Goal: Information Seeking & Learning: Learn about a topic

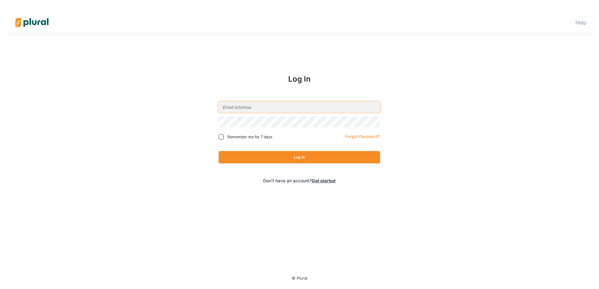
type input "[EMAIL_ADDRESS][DOMAIN_NAME]"
click at [324, 158] on button "Log In" at bounding box center [299, 157] width 161 height 12
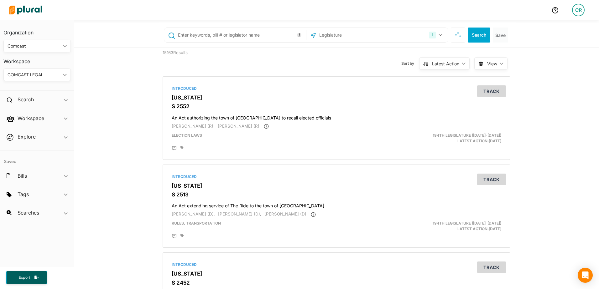
click at [208, 36] on input "text" at bounding box center [240, 35] width 127 height 12
type input "1257"
click at [434, 34] on button "1" at bounding box center [436, 35] width 20 height 12
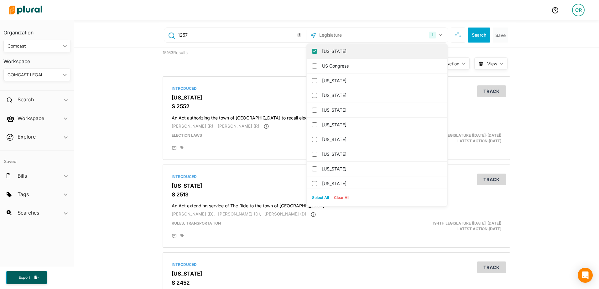
click at [307, 50] on div "[US_STATE]" at bounding box center [377, 51] width 140 height 15
click at [312, 51] on input "[US_STATE]" at bounding box center [314, 51] width 5 height 5
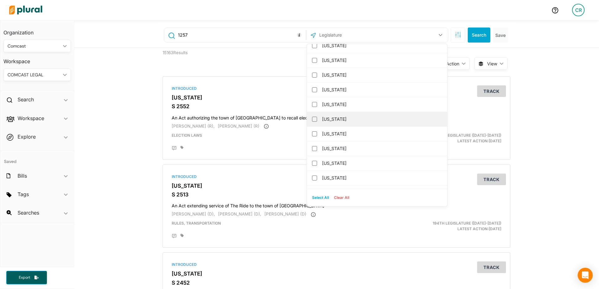
scroll to position [31, 0]
click at [336, 124] on label "[US_STATE]" at bounding box center [381, 122] width 119 height 9
click at [317, 124] on input "[US_STATE]" at bounding box center [314, 123] width 5 height 5
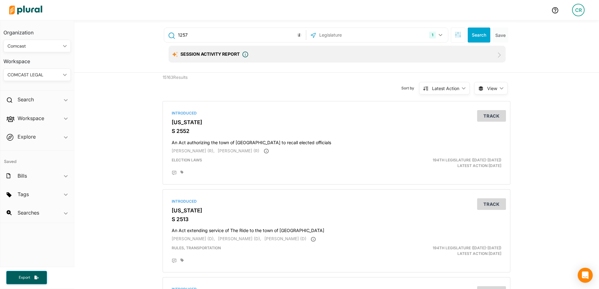
click at [269, 58] on div "Session Activity Report Plural Policy has developed a session activity report g…" at bounding box center [336, 54] width 337 height 17
click at [476, 36] on button "Search" at bounding box center [478, 35] width 23 height 15
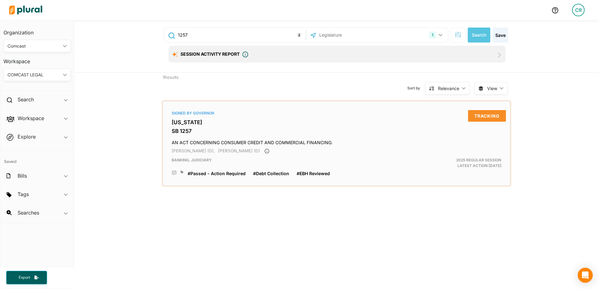
click at [198, 122] on h3 "[US_STATE]" at bounding box center [336, 122] width 329 height 6
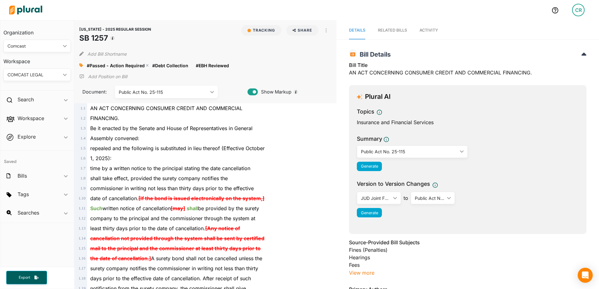
click at [126, 66] on span "#Passed - Action Required" at bounding box center [116, 65] width 58 height 5
click at [145, 65] on polygon at bounding box center [147, 65] width 4 height 4
click at [80, 64] on icon at bounding box center [81, 66] width 4 height 4
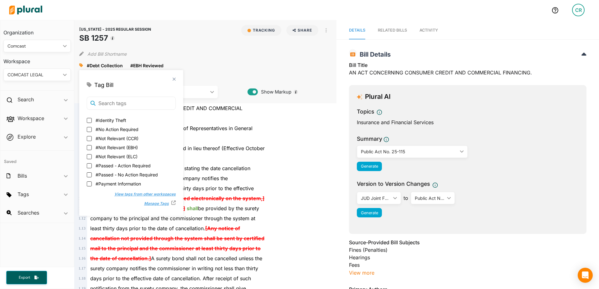
scroll to position [125, 0]
click at [112, 150] on span "#Passed - No Action Required" at bounding box center [126, 147] width 62 height 7
click at [92, 150] on input "#Passed - No Action Required" at bounding box center [89, 147] width 5 height 5
checkbox input "true"
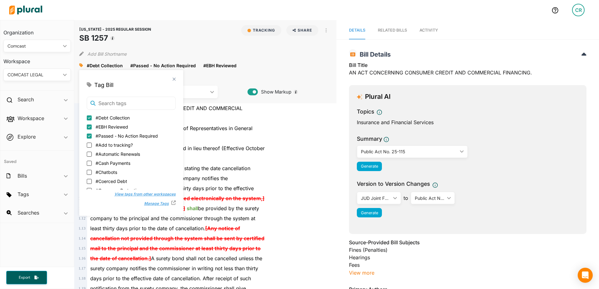
click at [256, 142] on div "Assembly convened:" at bounding box center [208, 138] width 242 height 10
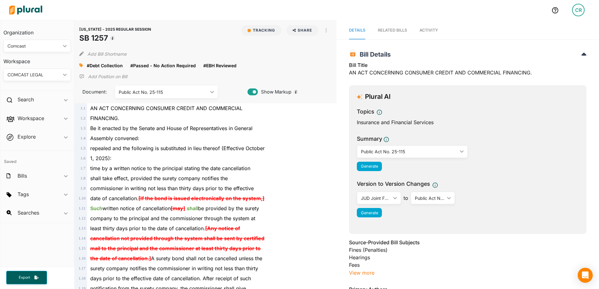
click at [421, 30] on span "Activity" at bounding box center [428, 30] width 18 height 5
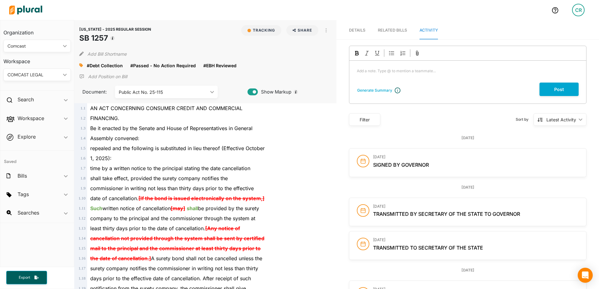
click at [404, 71] on p "Add a note. Type @ to mention a teammate... ﻿" at bounding box center [468, 71] width 222 height 6
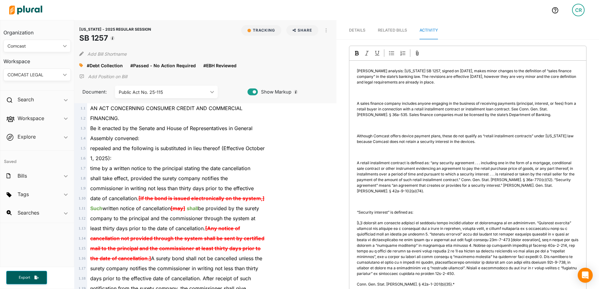
click at [390, 70] on span "[PERSON_NAME] analysis: [US_STATE] SB 1257, signed on [DATE], makes minor chang…" at bounding box center [467, 77] width 220 height 16
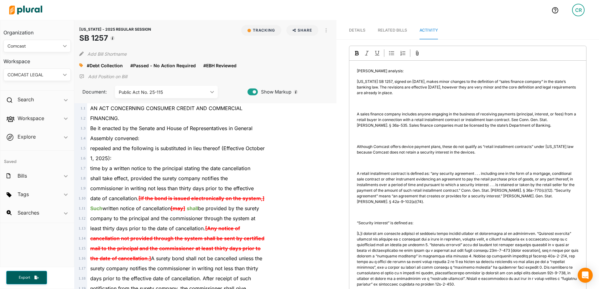
click at [374, 110] on div "[PERSON_NAME] analysis: [US_STATE] SB 1257, signed on [DATE], makes minor chang…" at bounding box center [467, 205] width 237 height 289
click at [369, 103] on p "﻿" at bounding box center [468, 104] width 222 height 6
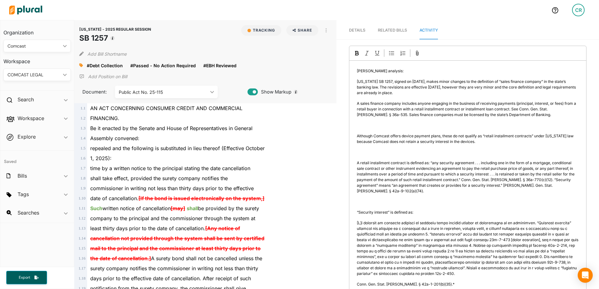
click at [363, 128] on p "﻿" at bounding box center [468, 126] width 222 height 6
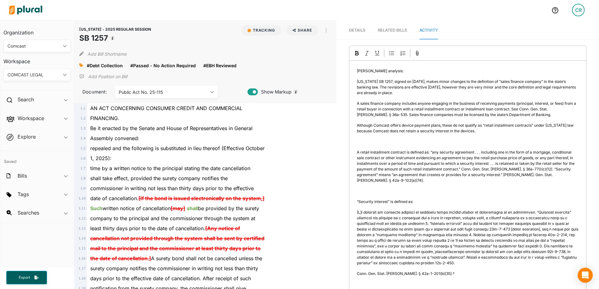
click at [358, 143] on p "﻿" at bounding box center [468, 142] width 222 height 6
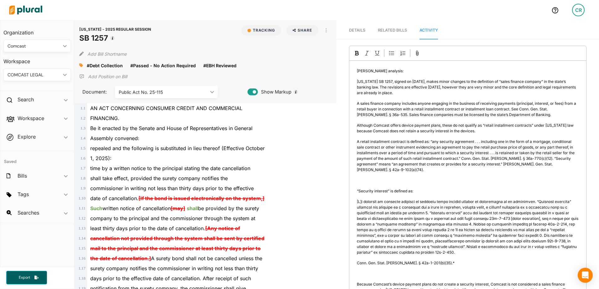
click at [365, 178] on p "﻿" at bounding box center [468, 181] width 222 height 6
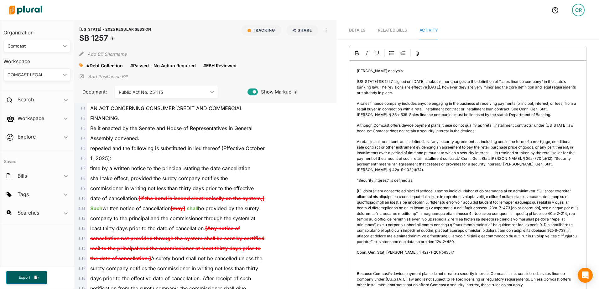
scroll to position [31, 0]
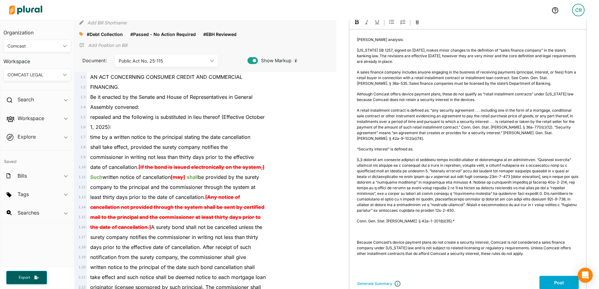
click at [361, 229] on p "﻿" at bounding box center [468, 232] width 222 height 6
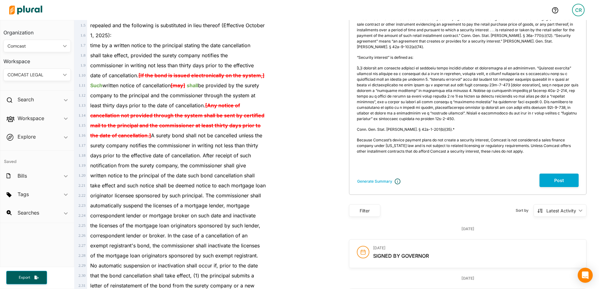
scroll to position [125, 0]
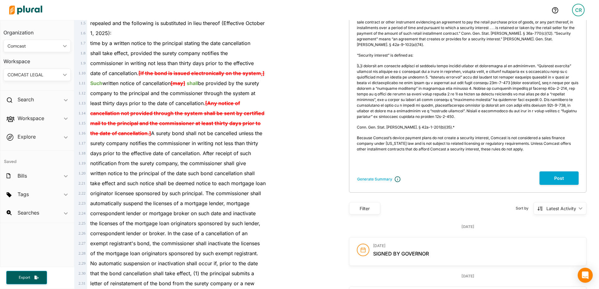
click at [465, 162] on div "[PERSON_NAME] analysis: [US_STATE] SB 1257, signed on [DATE], makes minor chang…" at bounding box center [467, 54] width 237 height 236
click at [444, 163] on div "[PERSON_NAME] analysis: [US_STATE] SB 1257, signed on [DATE], makes minor chang…" at bounding box center [467, 54] width 237 height 236
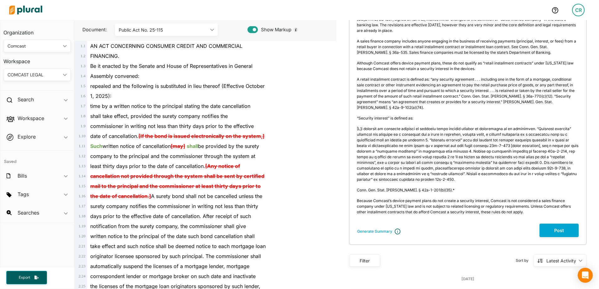
scroll to position [63, 0]
click at [552, 225] on button "Post" at bounding box center [558, 230] width 39 height 13
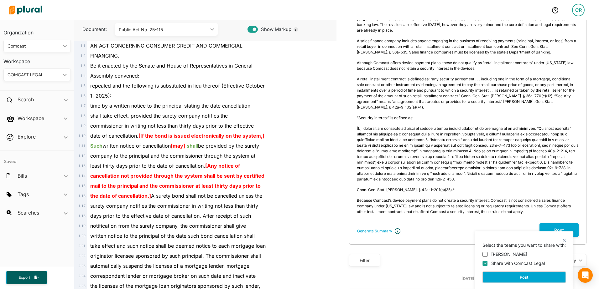
click at [516, 276] on button "Post" at bounding box center [523, 277] width 83 height 11
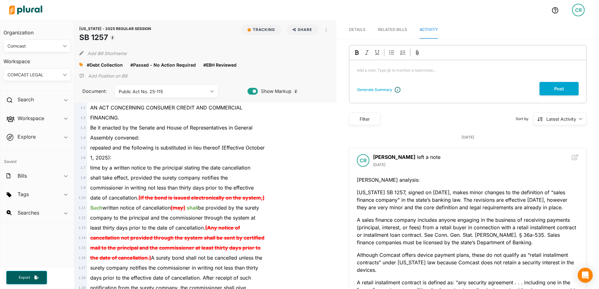
scroll to position [0, 0]
click at [30, 100] on h2 "Search" at bounding box center [26, 99] width 16 height 7
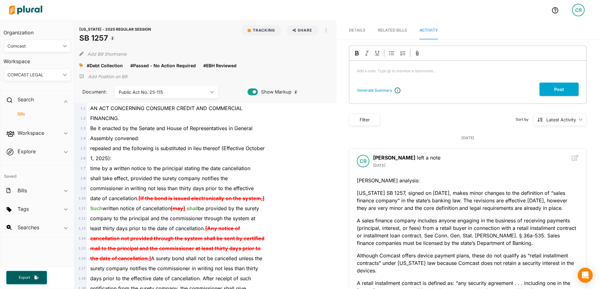
click at [25, 113] on h4 "Bills" at bounding box center [39, 114] width 58 height 6
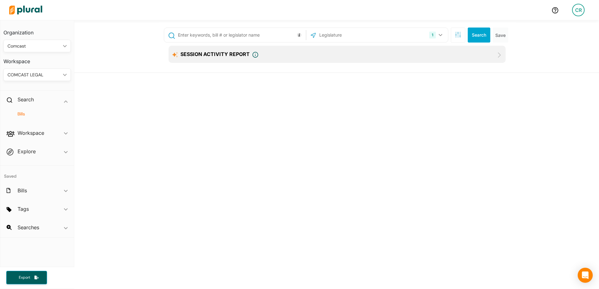
click at [221, 33] on input "text" at bounding box center [240, 35] width 127 height 12
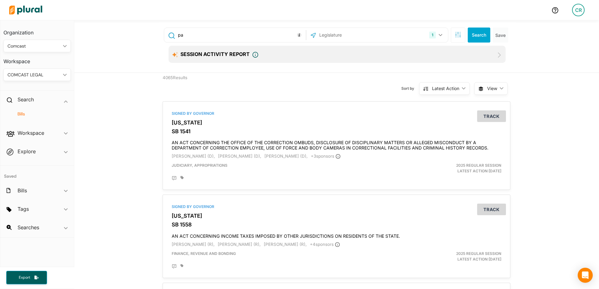
type input "p"
type input "1731"
click at [438, 34] on icon "button" at bounding box center [440, 35] width 4 height 3
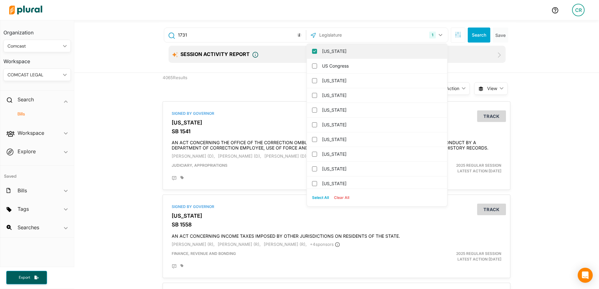
click at [332, 54] on label "[US_STATE]" at bounding box center [381, 51] width 119 height 9
click at [317, 54] on input "[US_STATE]" at bounding box center [314, 51] width 5 height 5
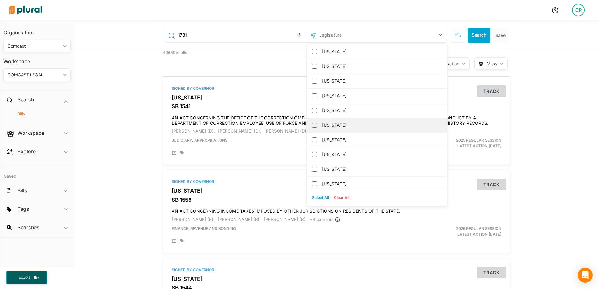
scroll to position [470, 0]
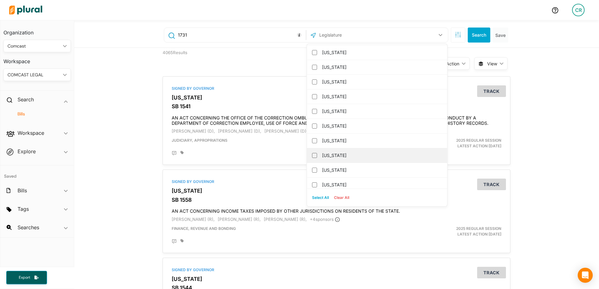
click at [347, 159] on label "[US_STATE]" at bounding box center [381, 155] width 119 height 9
click at [317, 158] on input "[US_STATE]" at bounding box center [314, 155] width 5 height 5
click at [281, 77] on div "Signed by Governor [US_STATE] SB 1541 AN ACT CONCERNING THE OFFICE OF THE CORRE…" at bounding box center [335, 120] width 347 height 89
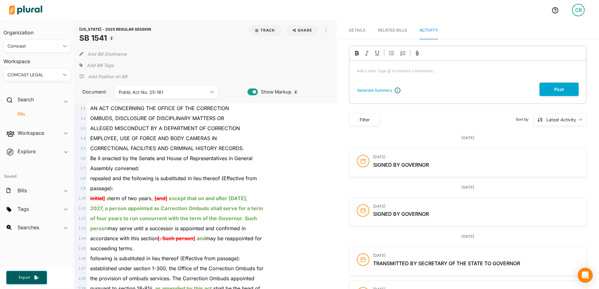
click at [208, 92] on icon "ic_keyboard_arrow_down" at bounding box center [211, 92] width 6 height 3
click at [284, 167] on div "Assembly convened:" at bounding box center [208, 168] width 242 height 10
click at [321, 32] on button "button" at bounding box center [326, 30] width 11 height 11
drag, startPoint x: 296, startPoint y: 61, endPoint x: 273, endPoint y: 46, distance: 27.2
click at [296, 61] on div "Add Bill Tags" at bounding box center [205, 65] width 252 height 9
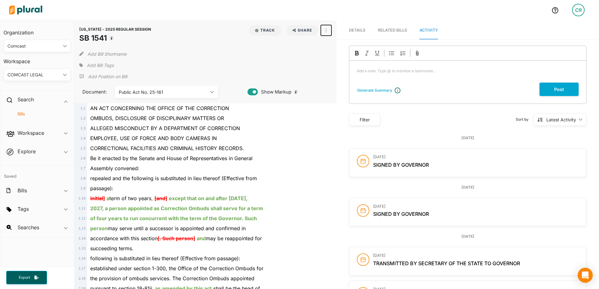
click at [322, 32] on button "button" at bounding box center [326, 30] width 11 height 11
click at [353, 57] on div "View Source" at bounding box center [353, 58] width 38 height 5
click at [93, 66] on span "Add Bill Tags" at bounding box center [100, 65] width 27 height 6
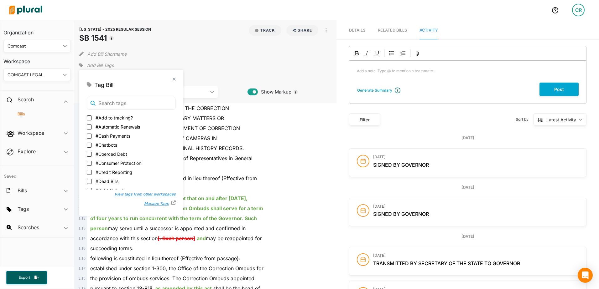
scroll to position [31, 0]
click at [121, 160] on span "#Debt Collection" at bounding box center [112, 159] width 34 height 7
click at [92, 160] on input "#Debt Collection" at bounding box center [89, 159] width 5 height 5
checkbox input "true"
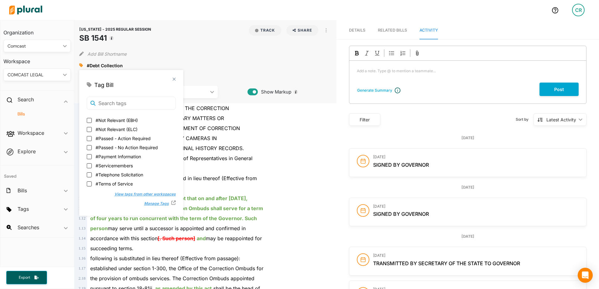
click at [130, 140] on span "#Passed - Action Required" at bounding box center [122, 138] width 55 height 7
click at [92, 140] on input "#Passed - Action Required" at bounding box center [89, 138] width 5 height 5
checkbox input "true"
click at [256, 131] on div "ALLEGED MISCONDUCT BY A DEPARTMENT OF CORRECTION" at bounding box center [208, 128] width 242 height 10
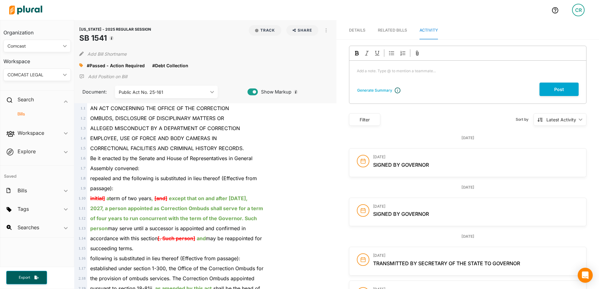
click at [31, 111] on h4 "Bills" at bounding box center [39, 114] width 58 height 6
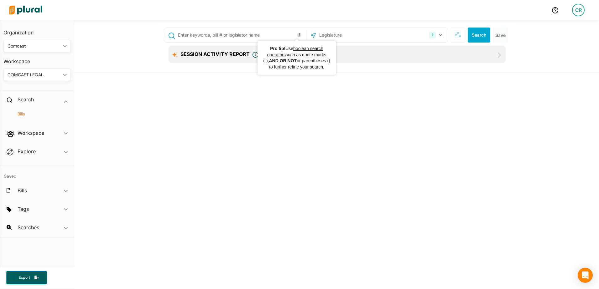
click at [244, 32] on input "text" at bounding box center [240, 35] width 127 height 12
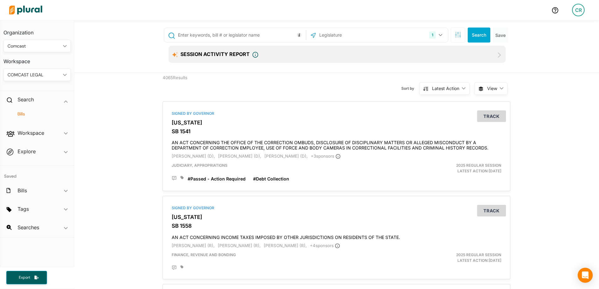
click at [205, 33] on input "text" at bounding box center [240, 35] width 127 height 12
click at [141, 51] on div "1 [US_STATE] [GEOGRAPHIC_DATA] Congress [US_STATE] [US_STATE] [US_STATE] [US_ST…" at bounding box center [336, 46] width 524 height 53
click at [205, 32] on input "text" at bounding box center [240, 35] width 127 height 12
click at [241, 37] on input "text" at bounding box center [240, 35] width 127 height 12
type input "1731"
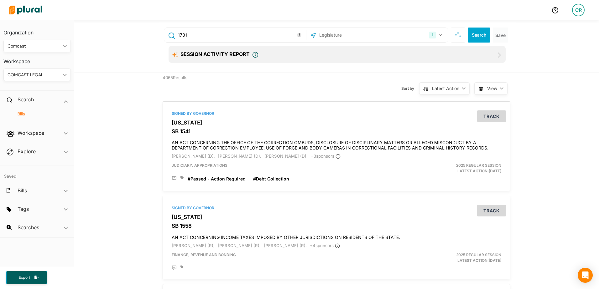
click at [247, 35] on input "1731" at bounding box center [240, 35] width 127 height 12
click at [438, 34] on icon "button" at bounding box center [440, 35] width 4 height 3
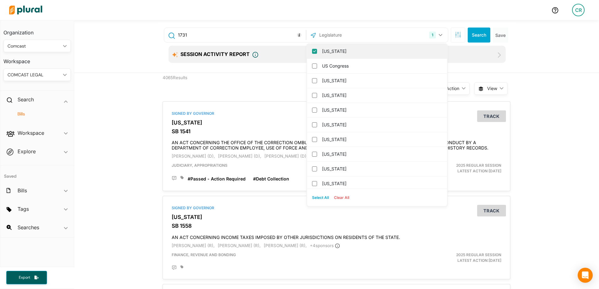
click at [324, 53] on label "[US_STATE]" at bounding box center [381, 51] width 119 height 9
click at [317, 53] on input "[US_STATE]" at bounding box center [314, 51] width 5 height 5
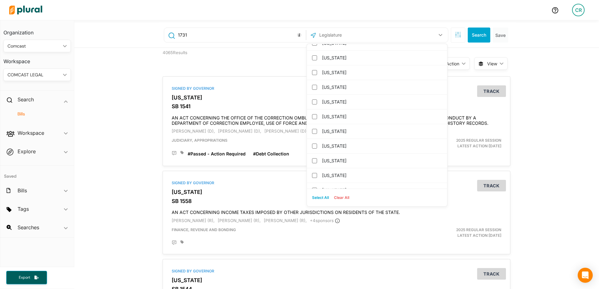
scroll to position [470, 0]
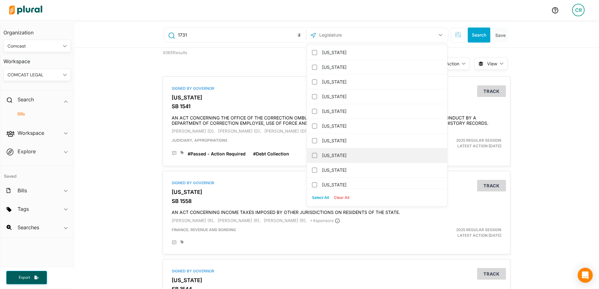
click at [344, 152] on label "[US_STATE]" at bounding box center [381, 155] width 119 height 9
click at [317, 153] on input "[US_STATE]" at bounding box center [314, 155] width 5 height 5
click at [284, 59] on div "Sort by Latest Action ic_keyboard_arrow_down Relevance Latest Action Latest Act…" at bounding box center [370, 60] width 208 height 24
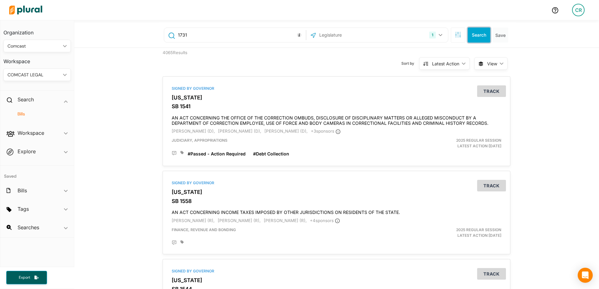
click at [472, 34] on button "Search" at bounding box center [478, 35] width 23 height 15
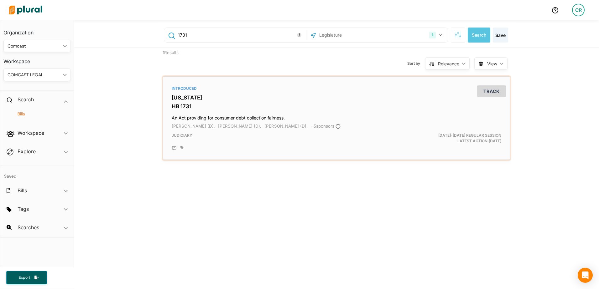
click at [198, 99] on h3 "[US_STATE]" at bounding box center [336, 98] width 329 height 6
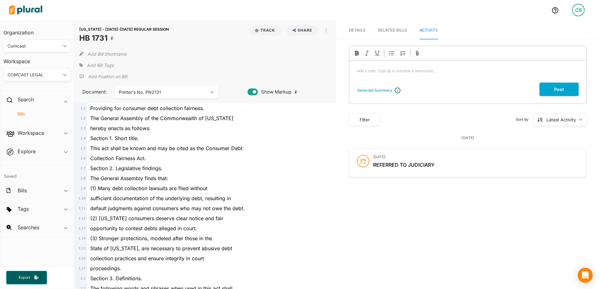
click at [357, 32] on span "Details" at bounding box center [357, 30] width 16 height 5
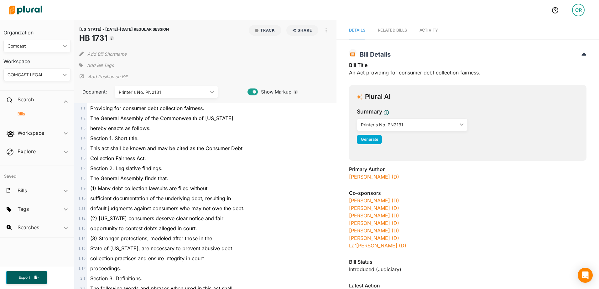
click at [96, 66] on span "Add Bill Tags" at bounding box center [100, 65] width 27 height 6
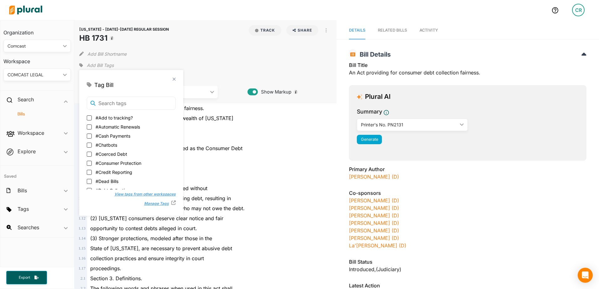
scroll to position [31, 0]
click at [115, 159] on span "#Debt Collection" at bounding box center [112, 159] width 34 height 7
click at [92, 159] on input "#Debt Collection" at bounding box center [89, 159] width 5 height 5
checkbox input "true"
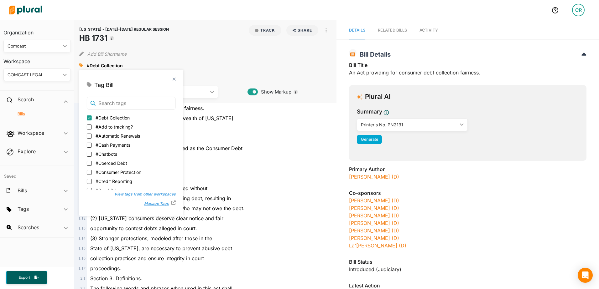
click at [262, 140] on div "Section 1. Short title." at bounding box center [208, 138] width 242 height 10
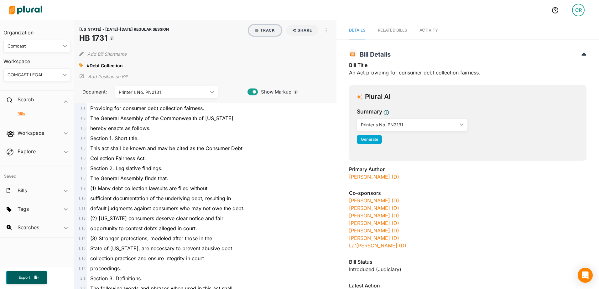
click at [258, 32] on button "Track" at bounding box center [265, 30] width 33 height 11
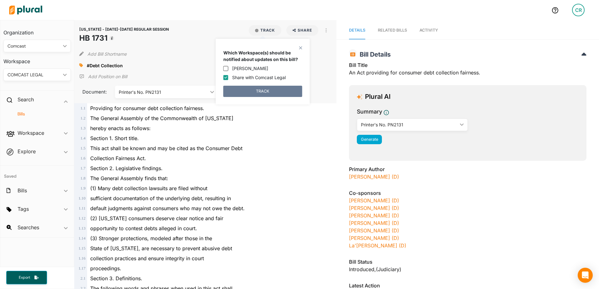
click at [260, 93] on button "TRACK" at bounding box center [262, 91] width 79 height 11
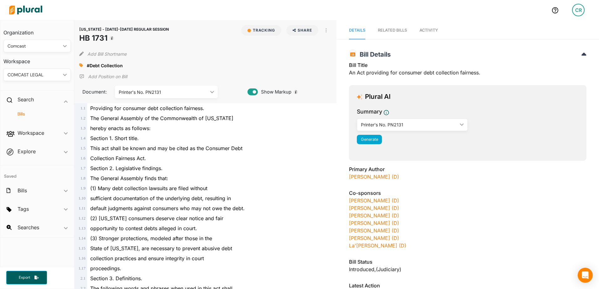
click at [276, 118] on div "The General Assembly of the Commonwealth of [US_STATE]" at bounding box center [208, 118] width 242 height 10
click at [29, 113] on h4 "Bills" at bounding box center [39, 114] width 58 height 6
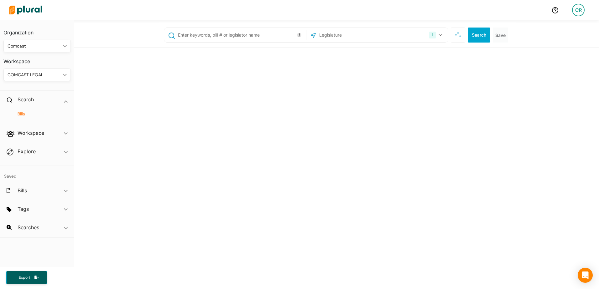
click at [219, 34] on input "text" at bounding box center [240, 35] width 127 height 12
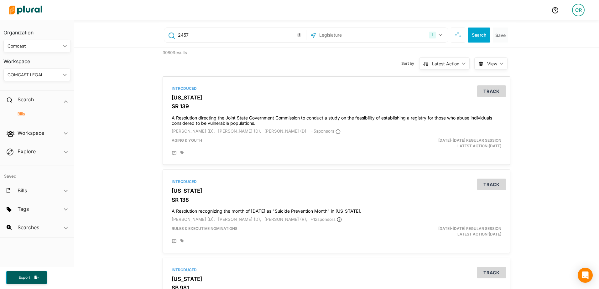
type input "2457"
